Goal: Task Accomplishment & Management: Manage account settings

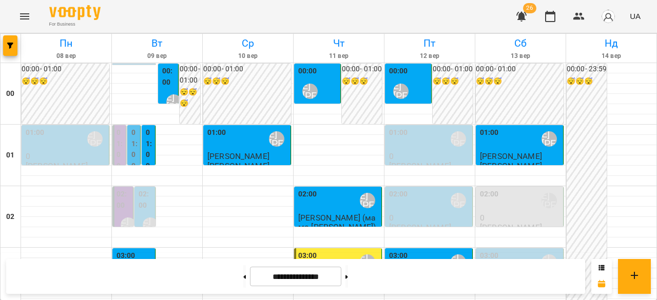
scroll to position [873, 0]
click at [348, 278] on button at bounding box center [347, 277] width 3 height 23
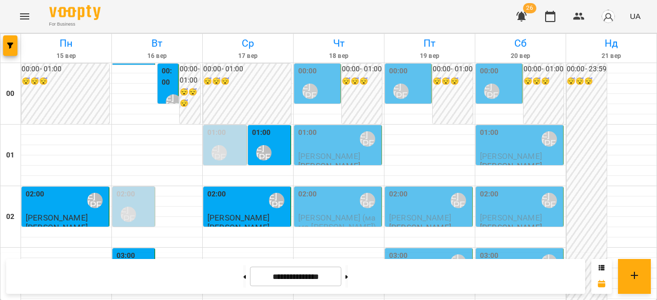
scroll to position [0, 0]
click at [243, 276] on button at bounding box center [244, 277] width 3 height 23
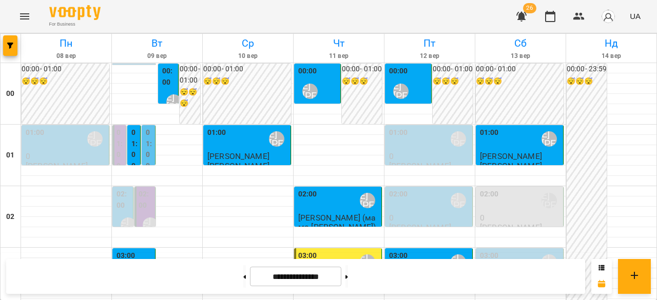
scroll to position [1031, 0]
click at [348, 279] on button at bounding box center [347, 277] width 3 height 23
type input "**********"
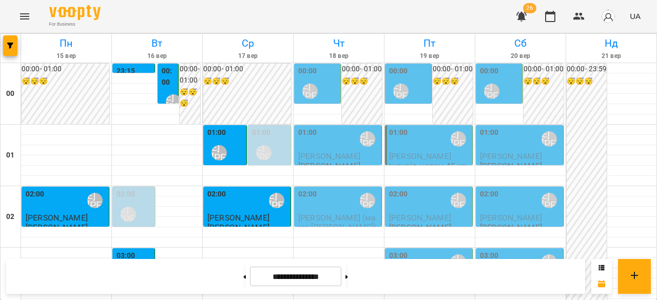
click at [416, 145] on div "01:00 [PERSON_NAME] [PERSON_NAME]" at bounding box center [429, 139] width 81 height 24
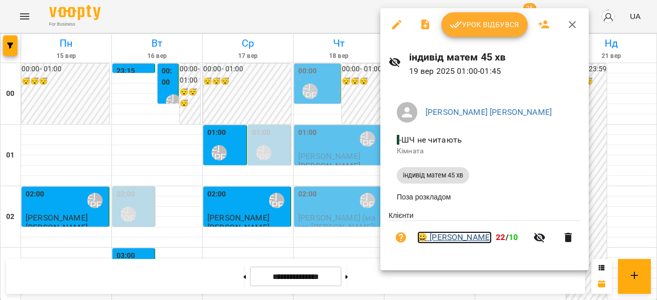
click at [453, 238] on link "😀 [PERSON_NAME]" at bounding box center [455, 238] width 74 height 12
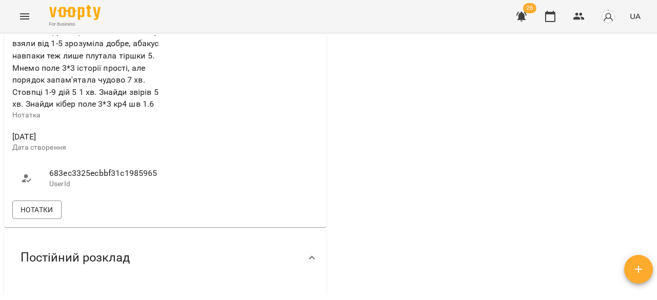
scroll to position [514, 0]
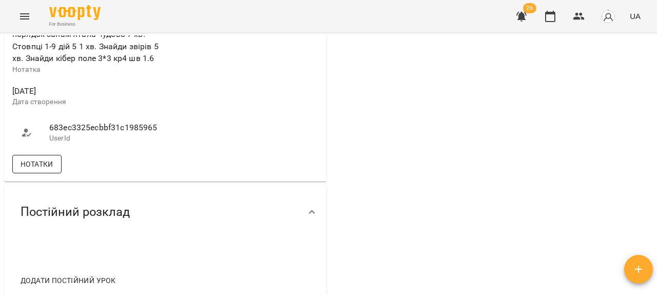
click at [29, 158] on span "Нотатки" at bounding box center [37, 164] width 33 height 12
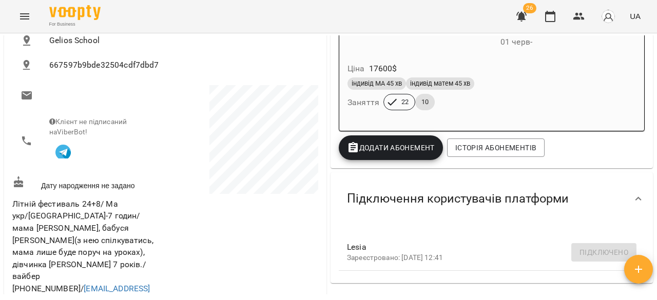
scroll to position [257, 0]
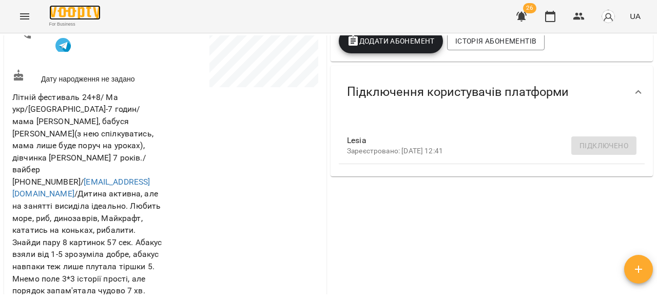
click at [82, 12] on img at bounding box center [74, 12] width 51 height 15
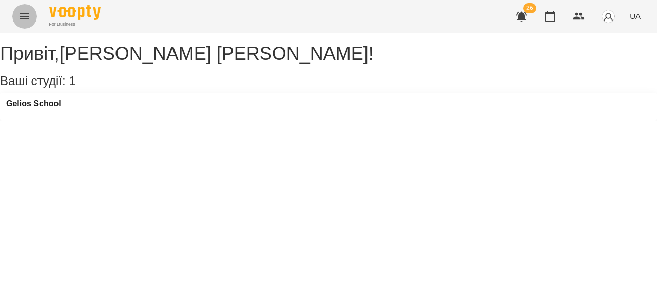
click at [17, 8] on button "Menu" at bounding box center [24, 16] width 25 height 25
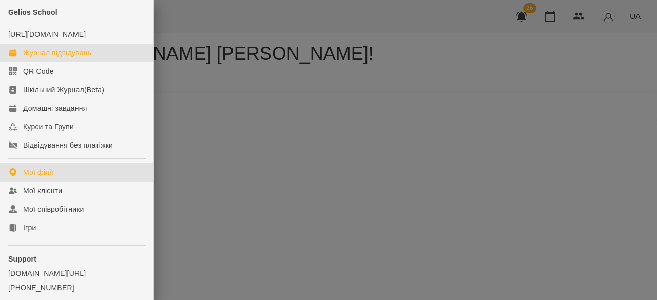
click at [54, 58] on div "Журнал відвідувань" at bounding box center [57, 53] width 68 height 10
